Goal: Information Seeking & Learning: Learn about a topic

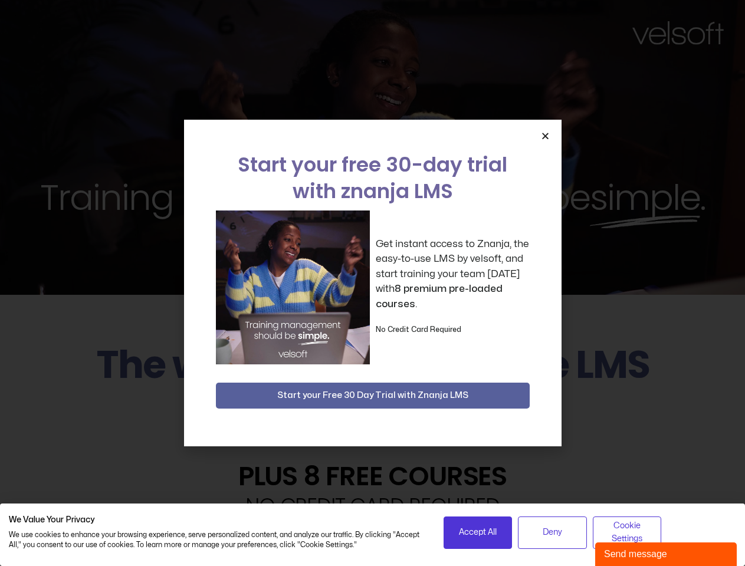
click at [372, 283] on div "Get instant access to Znanja, the easy-to-use LMS by velsoft, and start trainin…" at bounding box center [373, 288] width 314 height 154
click at [545, 136] on icon "Close" at bounding box center [545, 136] width 9 height 9
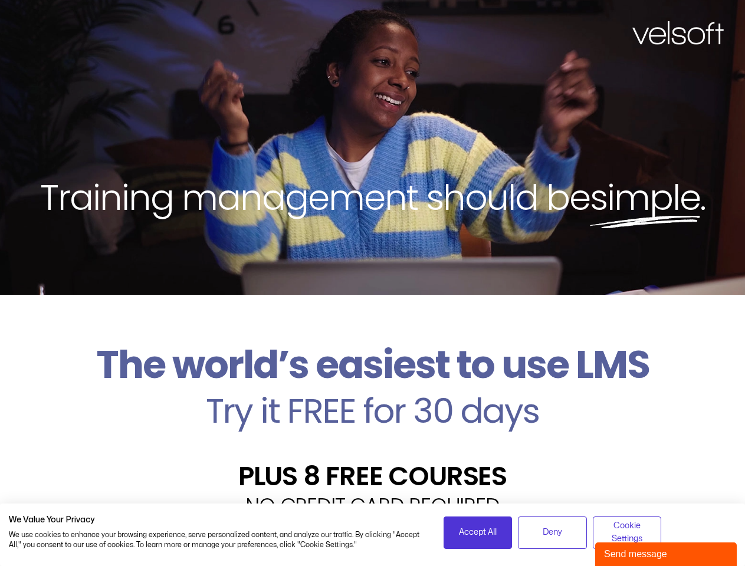
click at [373, 396] on h2 "Try it FREE for 30 days" at bounding box center [372, 411] width 727 height 34
click at [478, 533] on span "Accept All" at bounding box center [478, 532] width 38 height 13
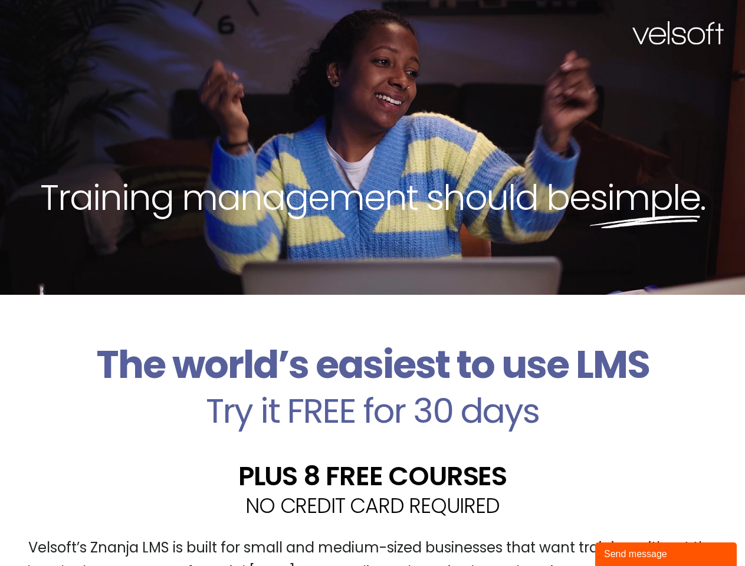
click at [552, 533] on div "Velsoft’s Znanja LMS is built for small and medium-sized businesses that want t…" at bounding box center [372, 565] width 727 height 86
click at [627, 533] on div "Velsoft’s Znanja LMS is built for small and medium-sized businesses that want t…" at bounding box center [372, 565] width 727 height 86
click at [666, 554] on div "Send message" at bounding box center [666, 554] width 124 height 14
